Goal: Transaction & Acquisition: Purchase product/service

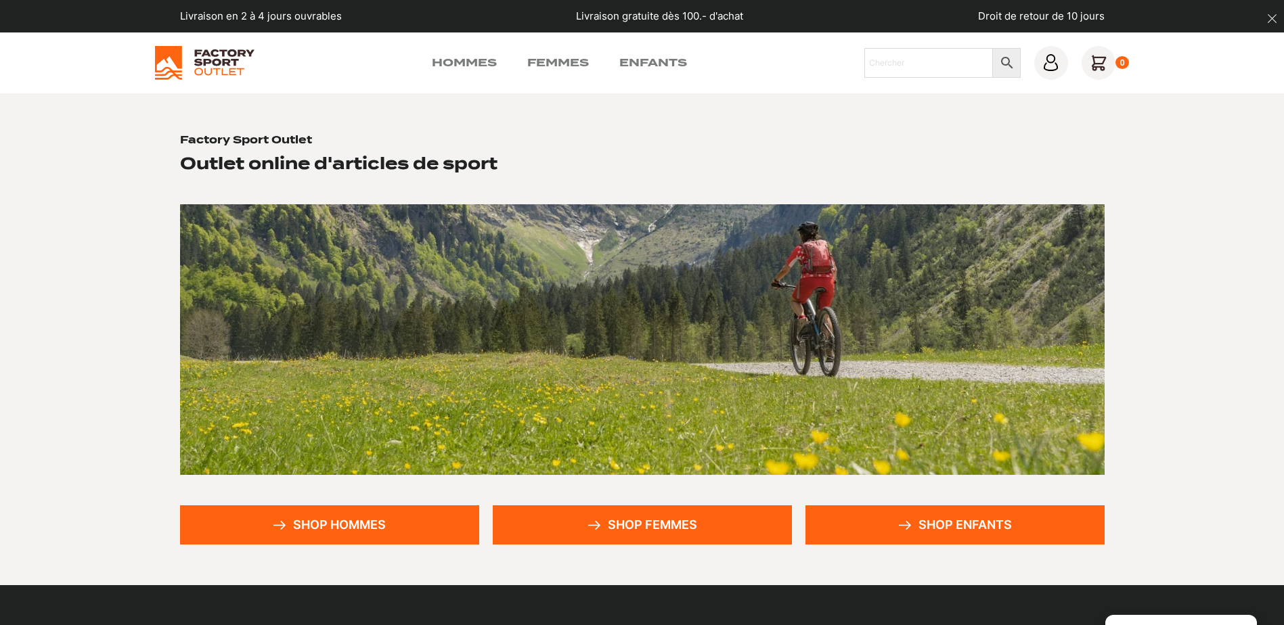
click at [608, 525] on link "Shop femmes" at bounding box center [642, 525] width 299 height 39
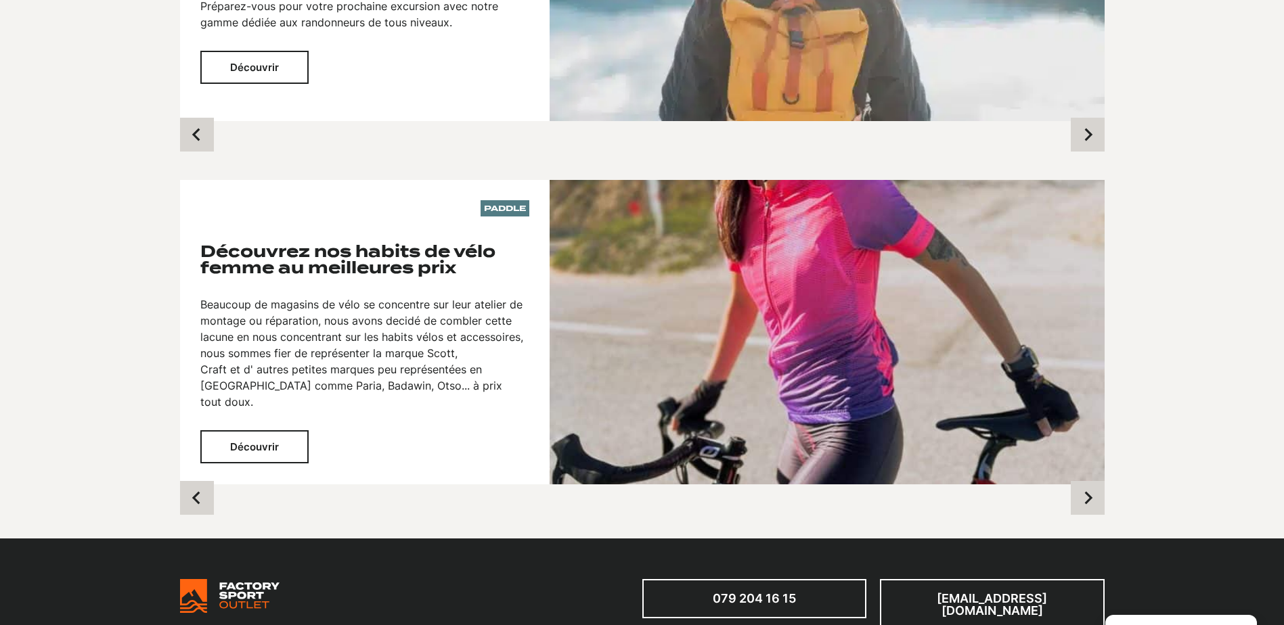
scroll to position [1218, 0]
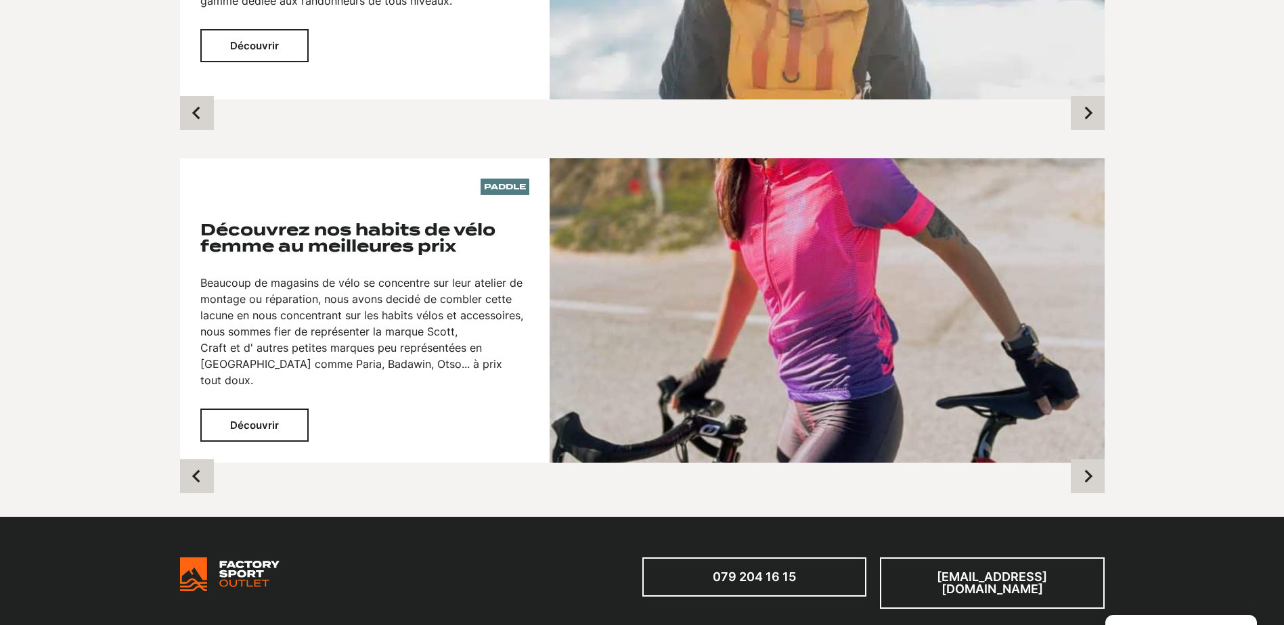
click at [244, 409] on button "Découvrir" at bounding box center [254, 425] width 108 height 33
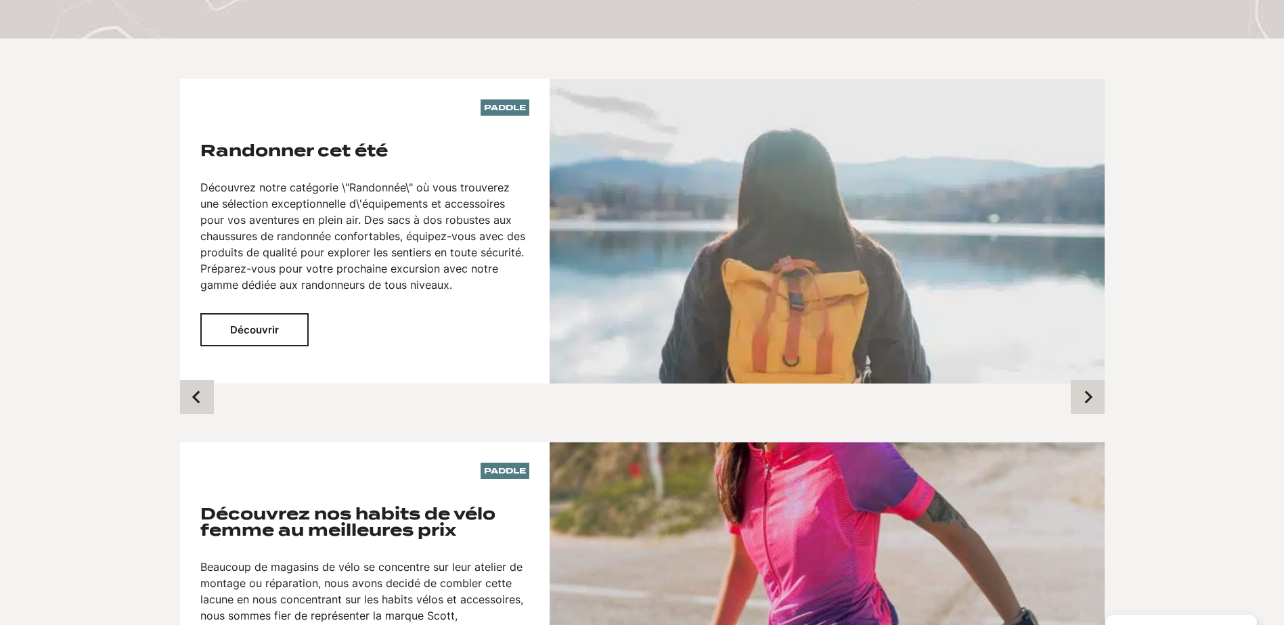
scroll to position [880, 0]
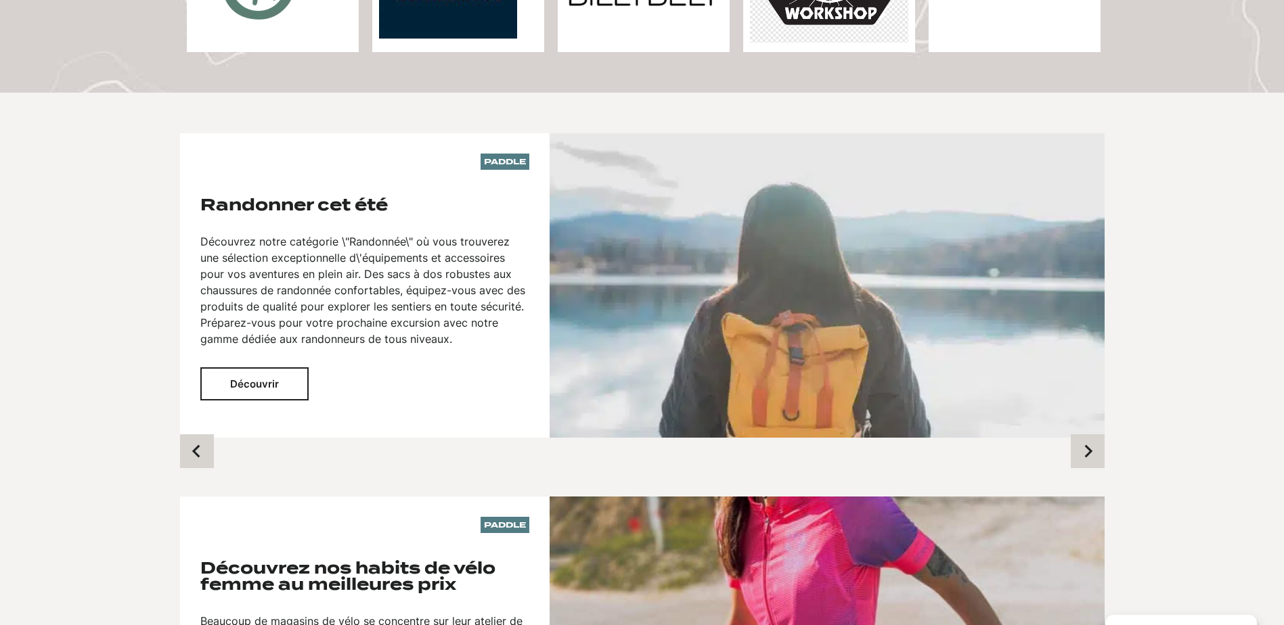
click at [248, 368] on button "Découvrir" at bounding box center [254, 384] width 108 height 33
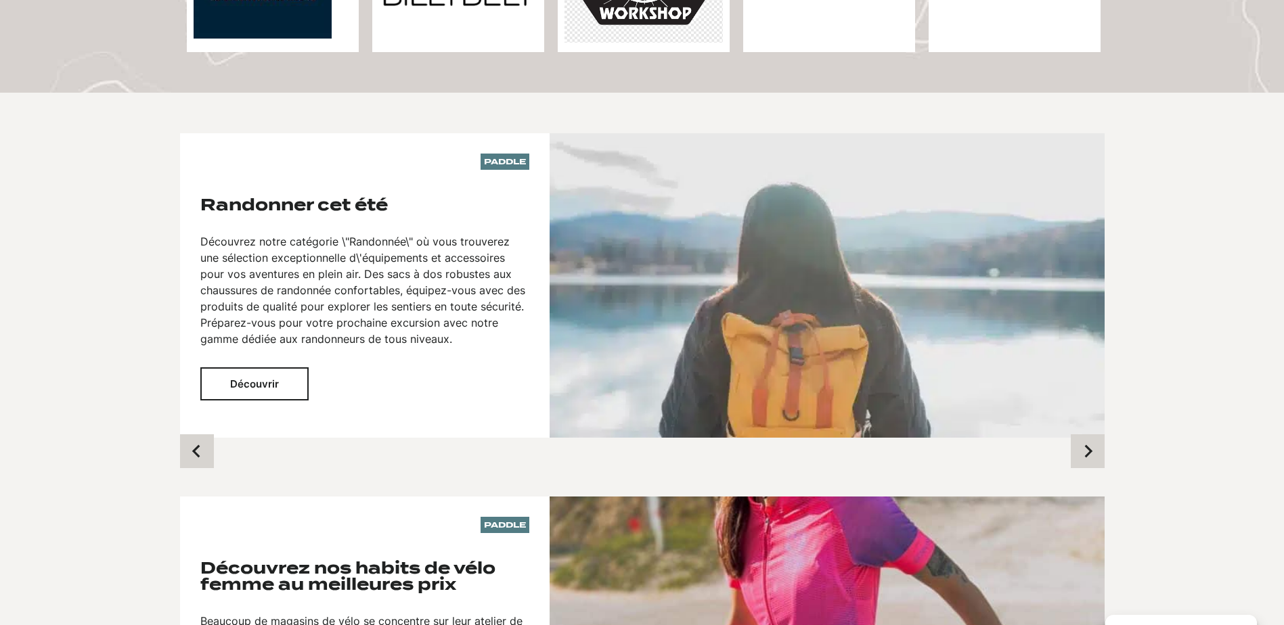
click at [275, 368] on button "Découvrir" at bounding box center [254, 384] width 108 height 33
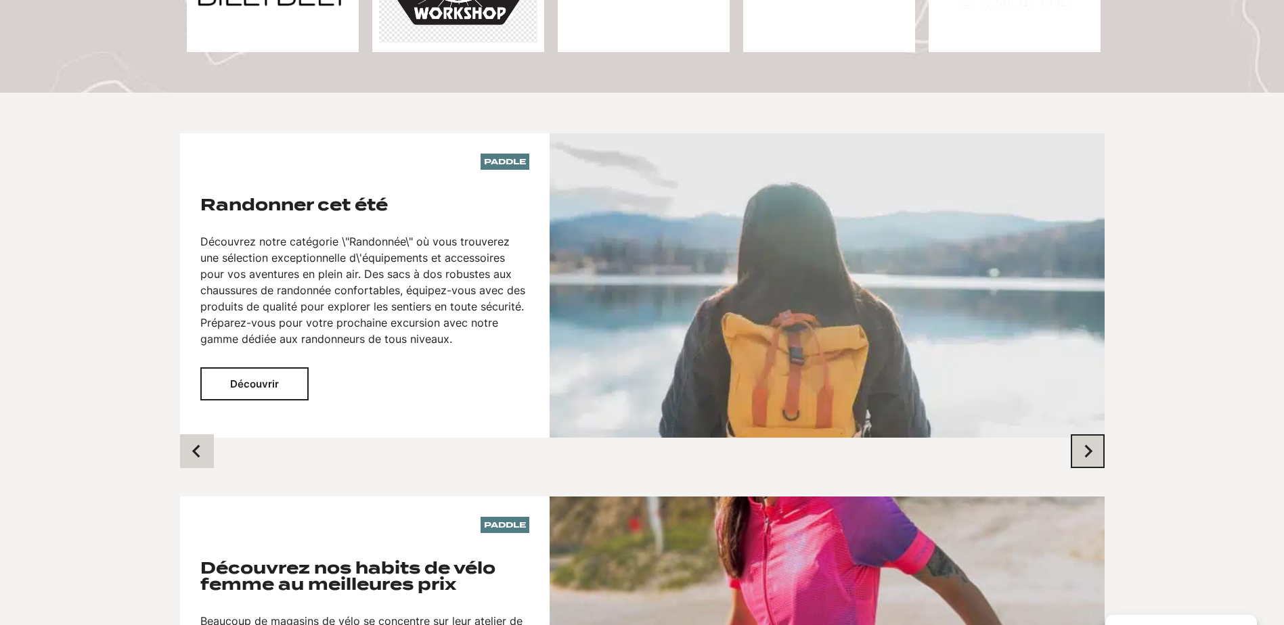
click at [1093, 445] on icon "Next slide" at bounding box center [1088, 452] width 14 height 14
click at [1085, 445] on icon "Next slide" at bounding box center [1088, 452] width 14 height 14
click at [1084, 445] on icon "Next slide" at bounding box center [1088, 452] width 14 height 14
